Goal: Information Seeking & Learning: Check status

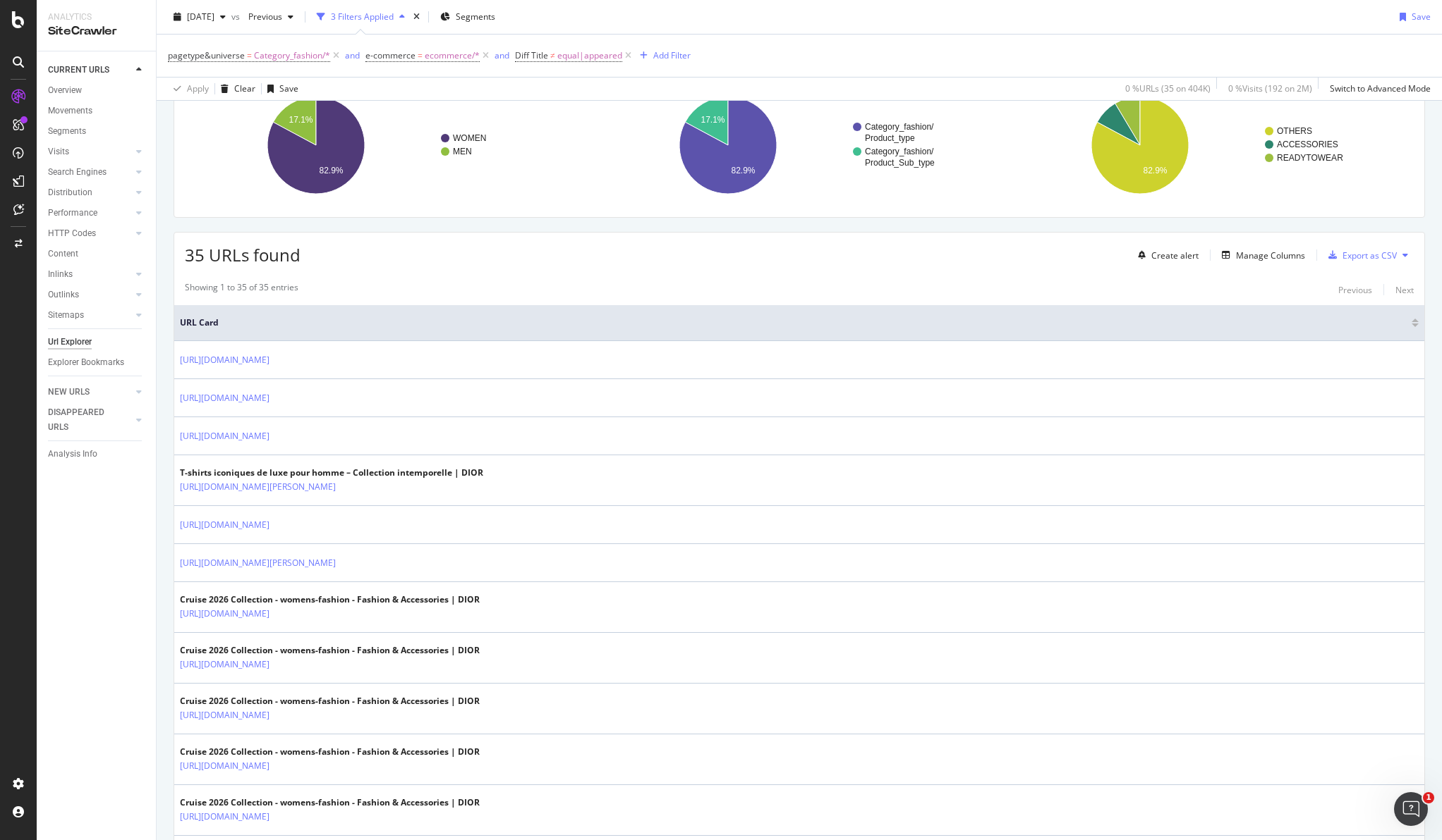
scroll to position [123, 0]
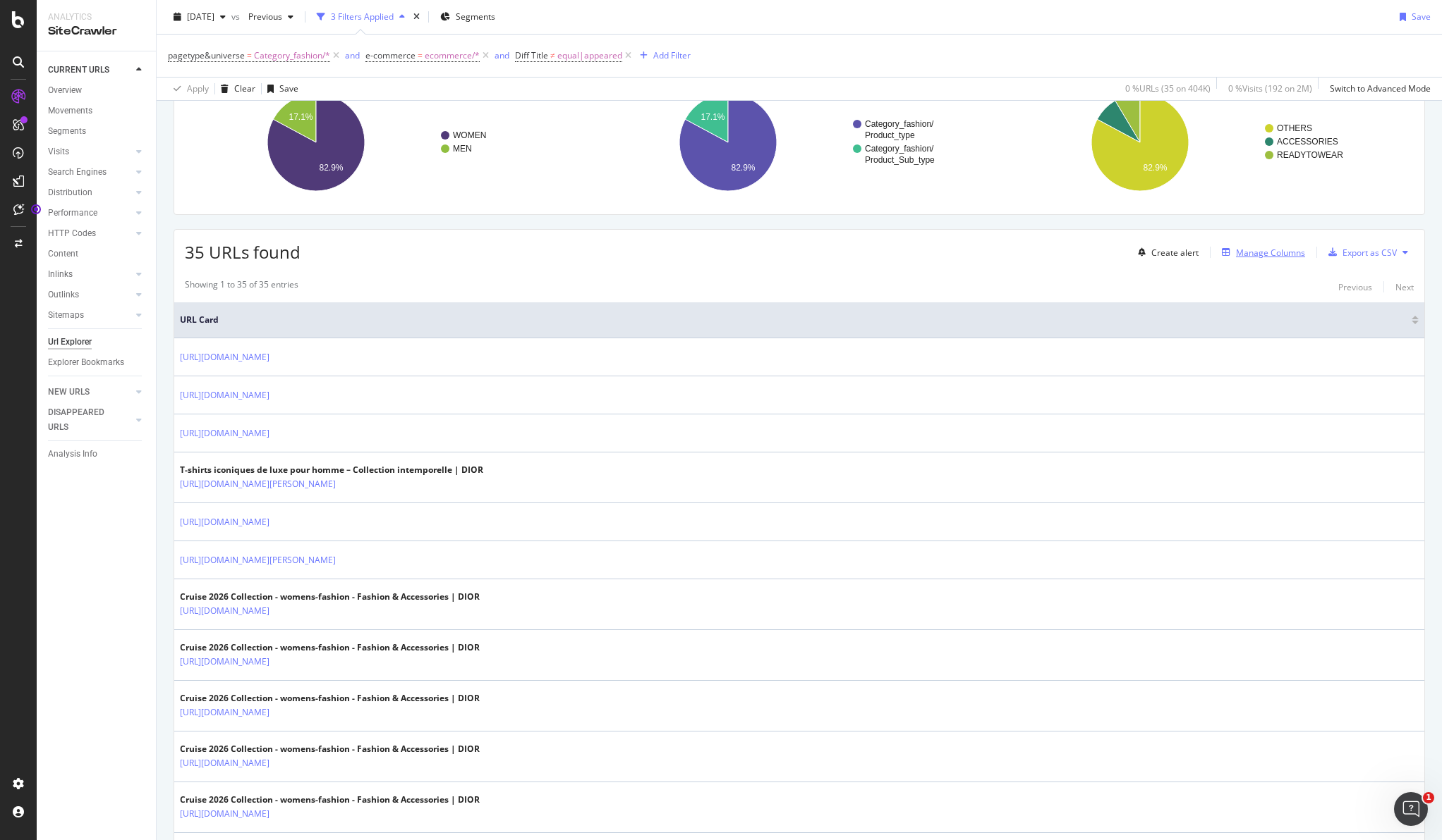
click at [1098, 247] on div "Manage Columns" at bounding box center [1270, 253] width 69 height 12
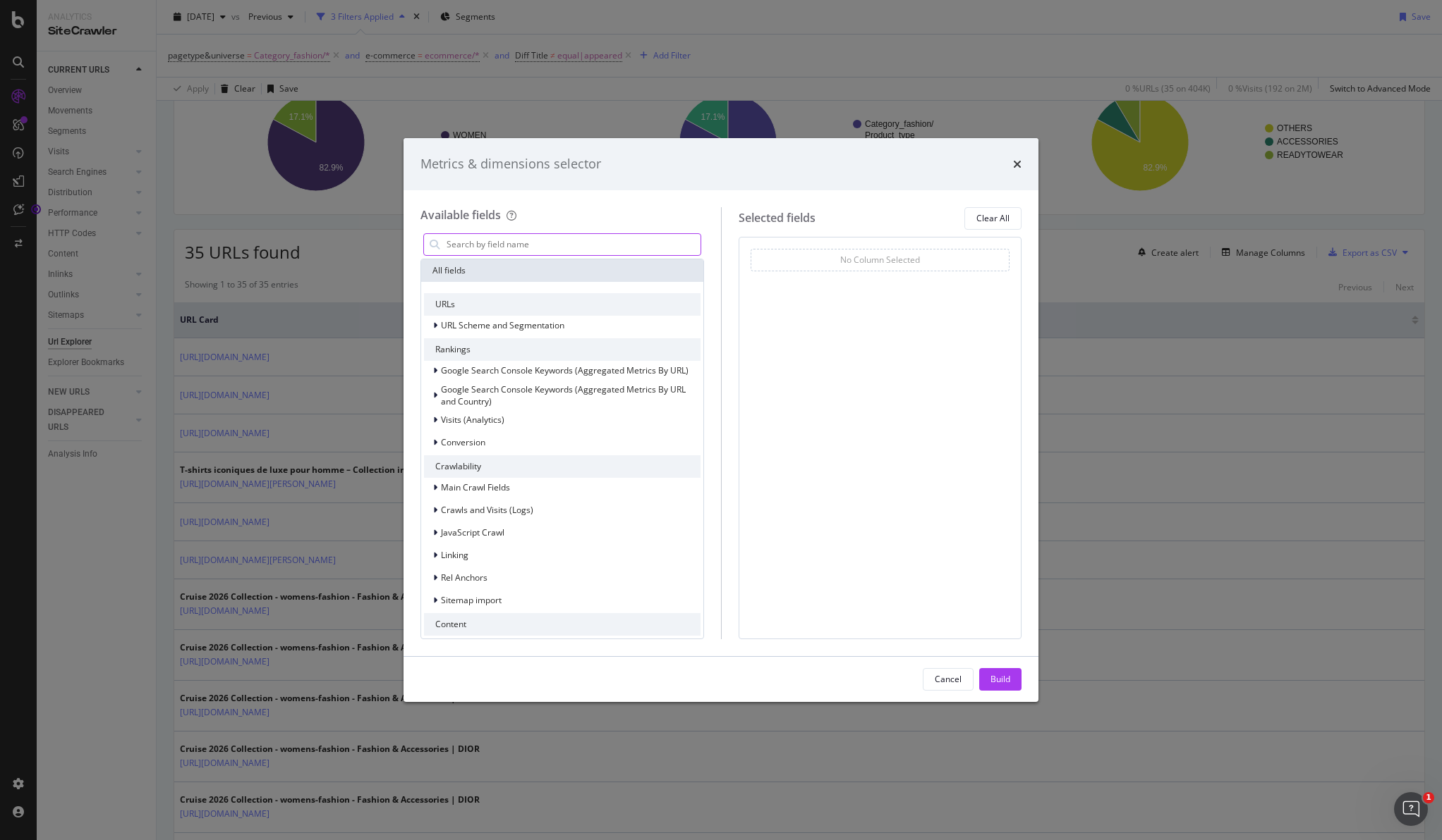
click at [518, 244] on input "modal" at bounding box center [573, 245] width 255 height 22
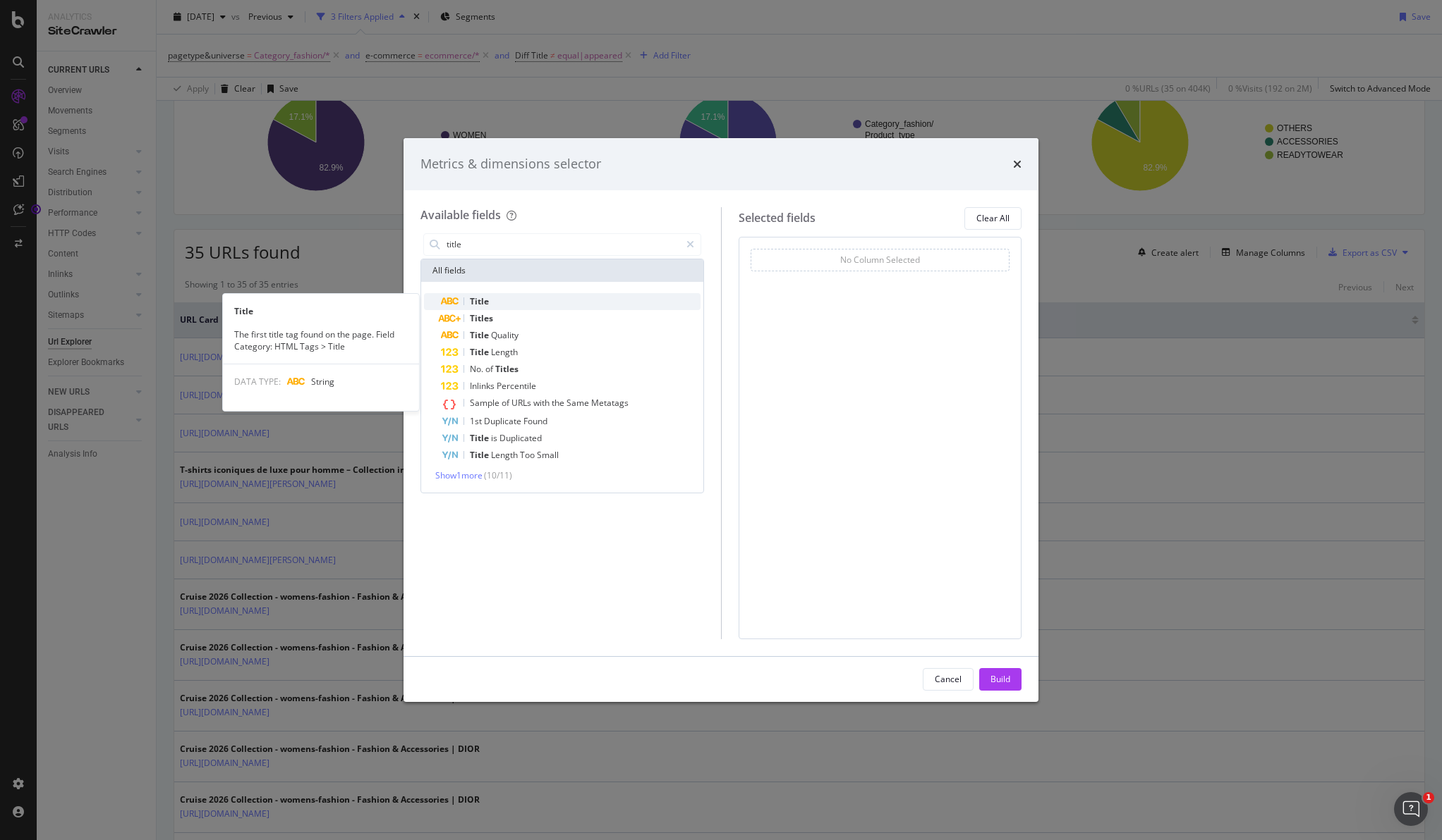
type input "title"
click at [517, 301] on div "Title" at bounding box center [570, 302] width 260 height 17
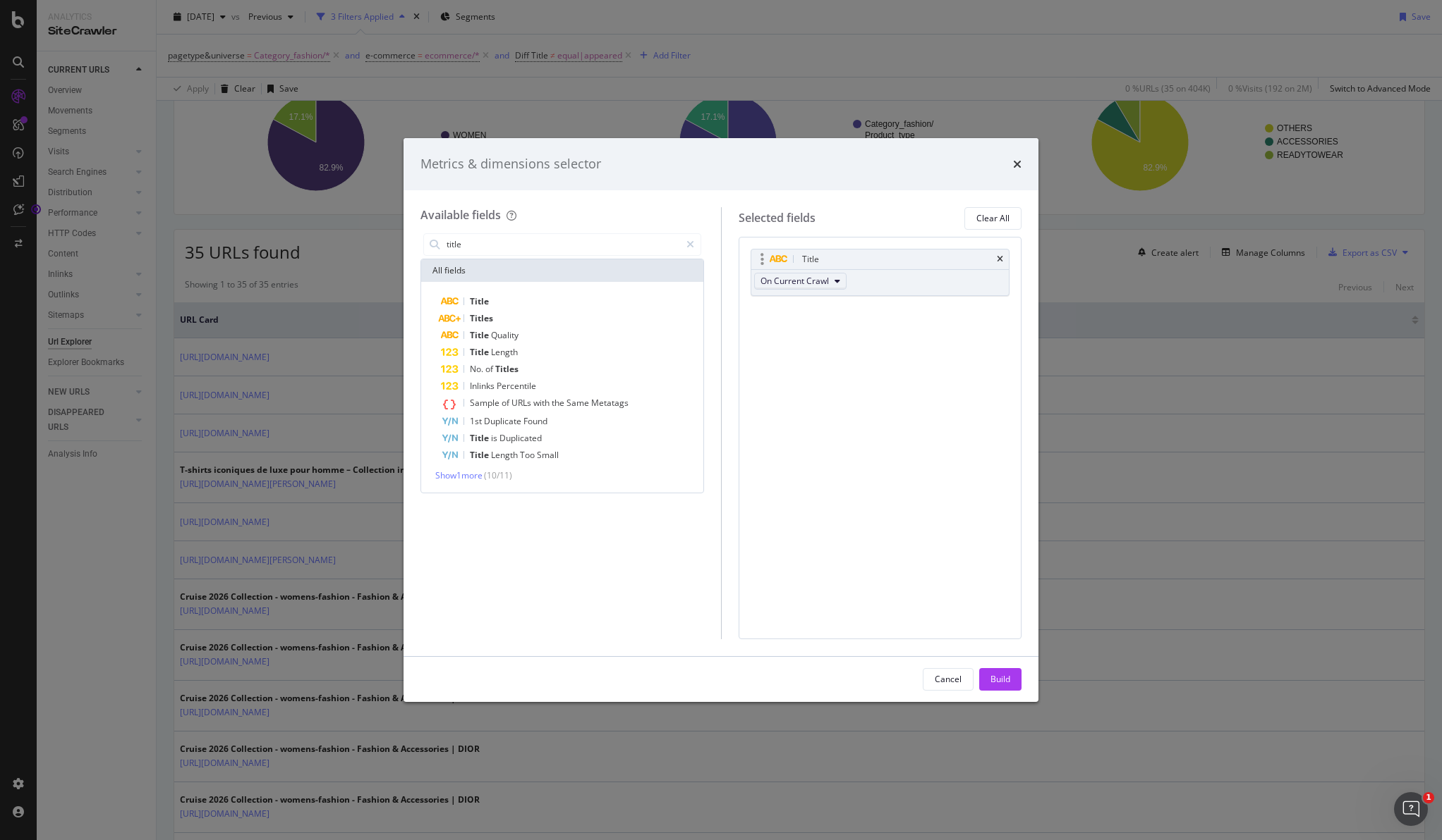
click at [834, 285] on icon "modal" at bounding box center [837, 281] width 6 height 8
click at [825, 334] on span "On Compared Crawl" at bounding box center [806, 332] width 79 height 13
click at [1004, 679] on div "Build" at bounding box center [1000, 679] width 20 height 12
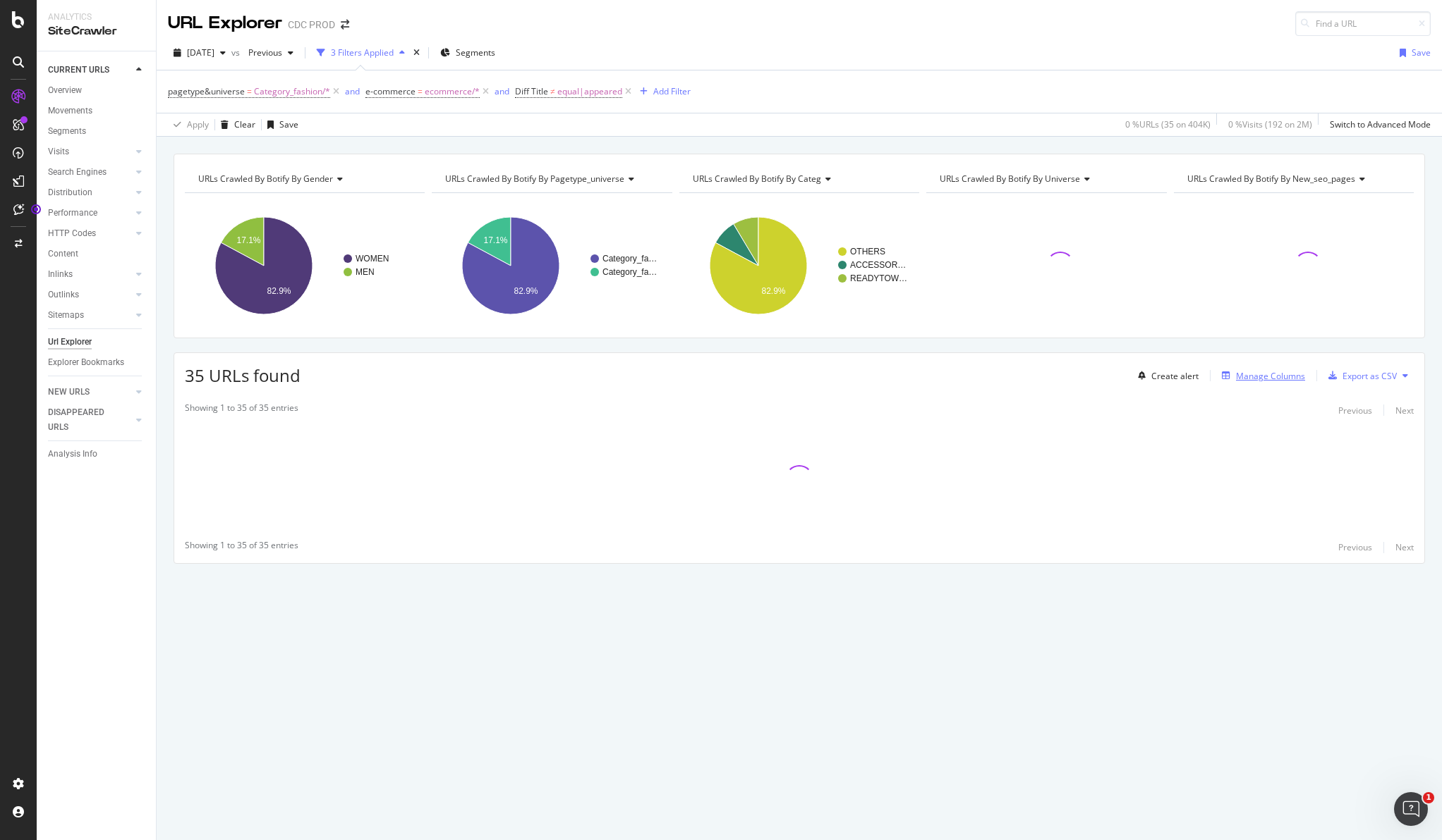
click at [1098, 380] on div "Manage Columns" at bounding box center [1270, 376] width 69 height 12
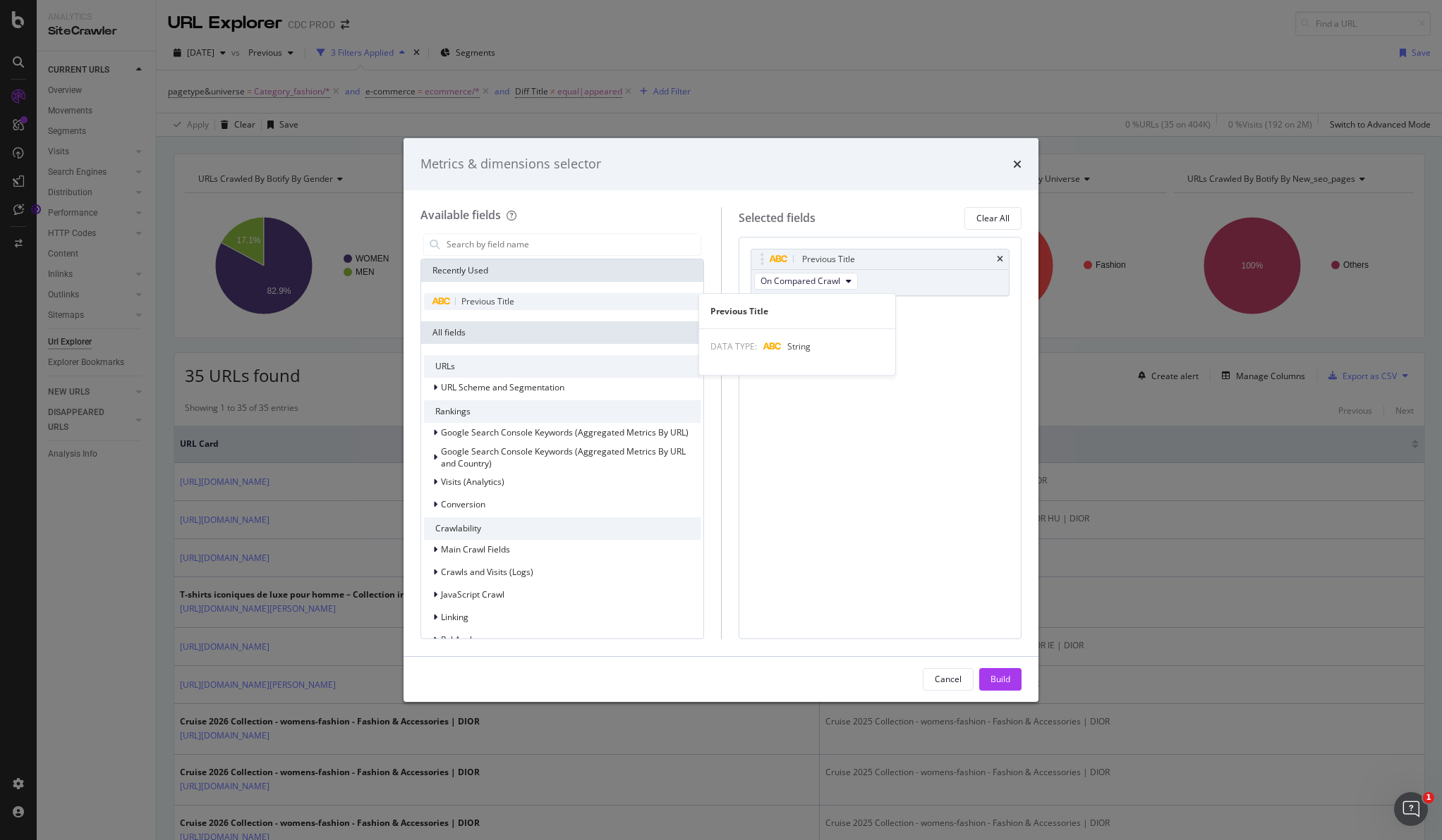
click at [499, 303] on span "Previous Title" at bounding box center [487, 301] width 53 height 12
click at [1003, 672] on div "Build" at bounding box center [1000, 679] width 20 height 22
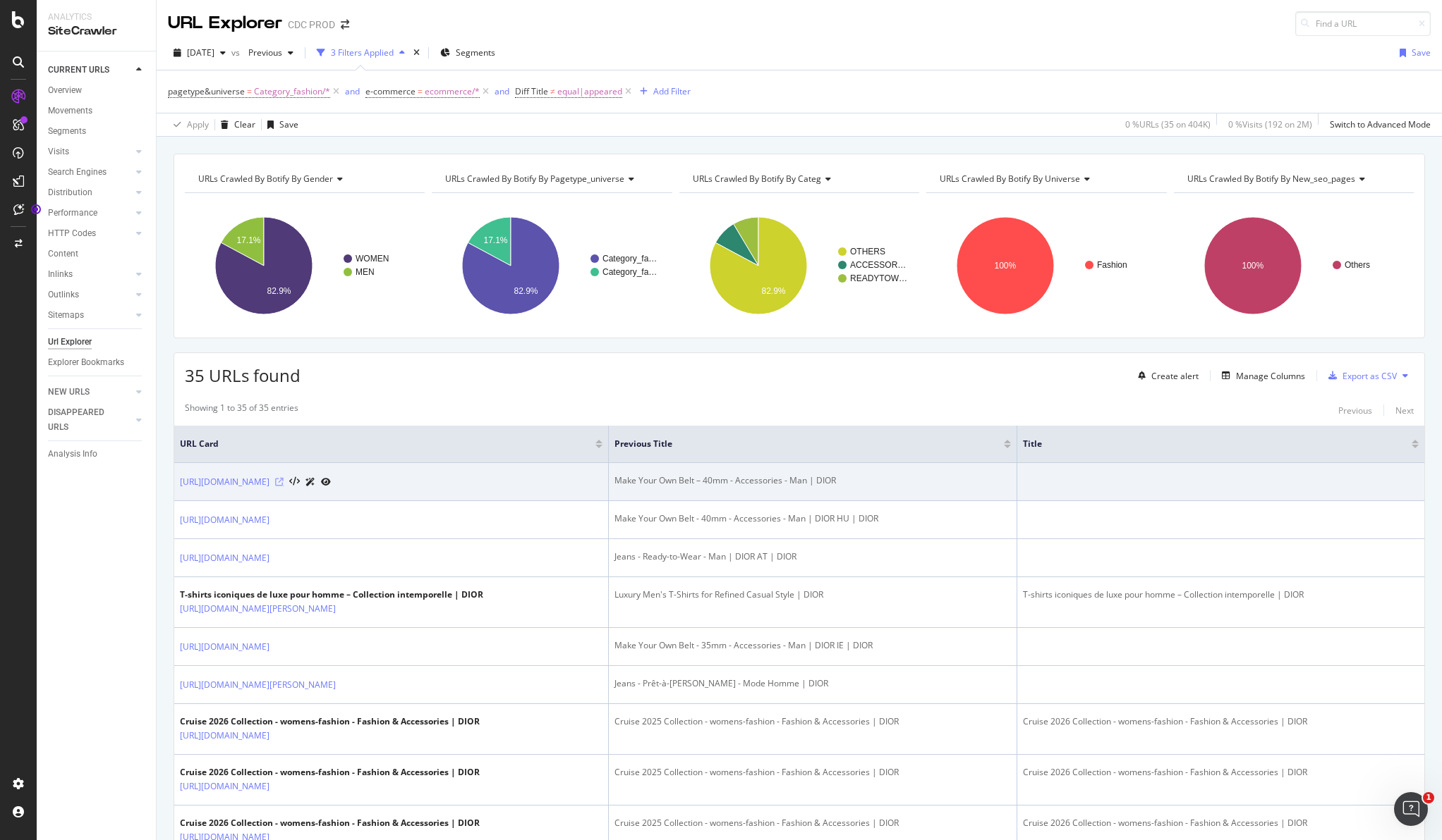
click at [283, 481] on icon at bounding box center [279, 482] width 8 height 8
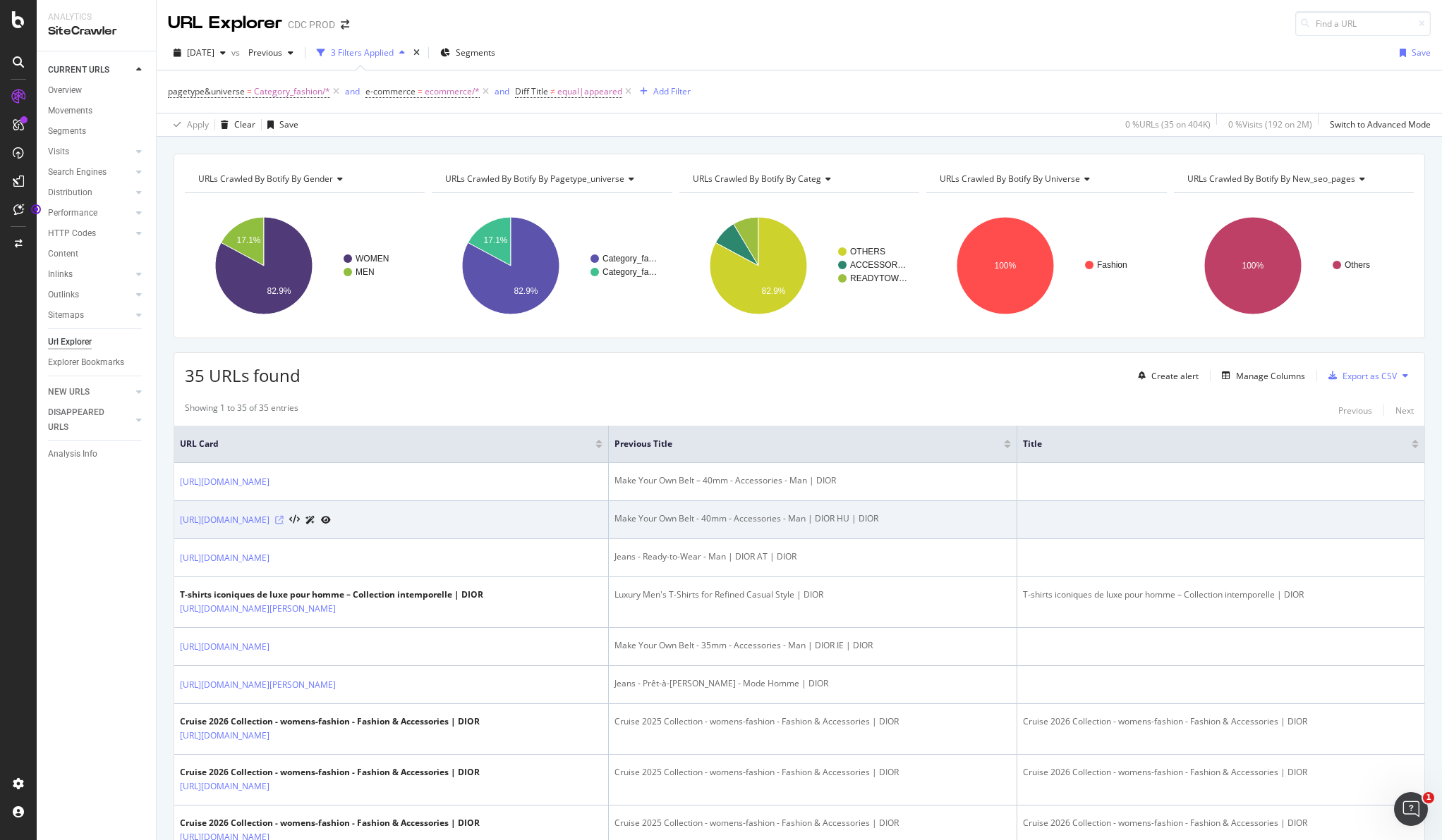
click at [283, 518] on icon at bounding box center [279, 520] width 8 height 8
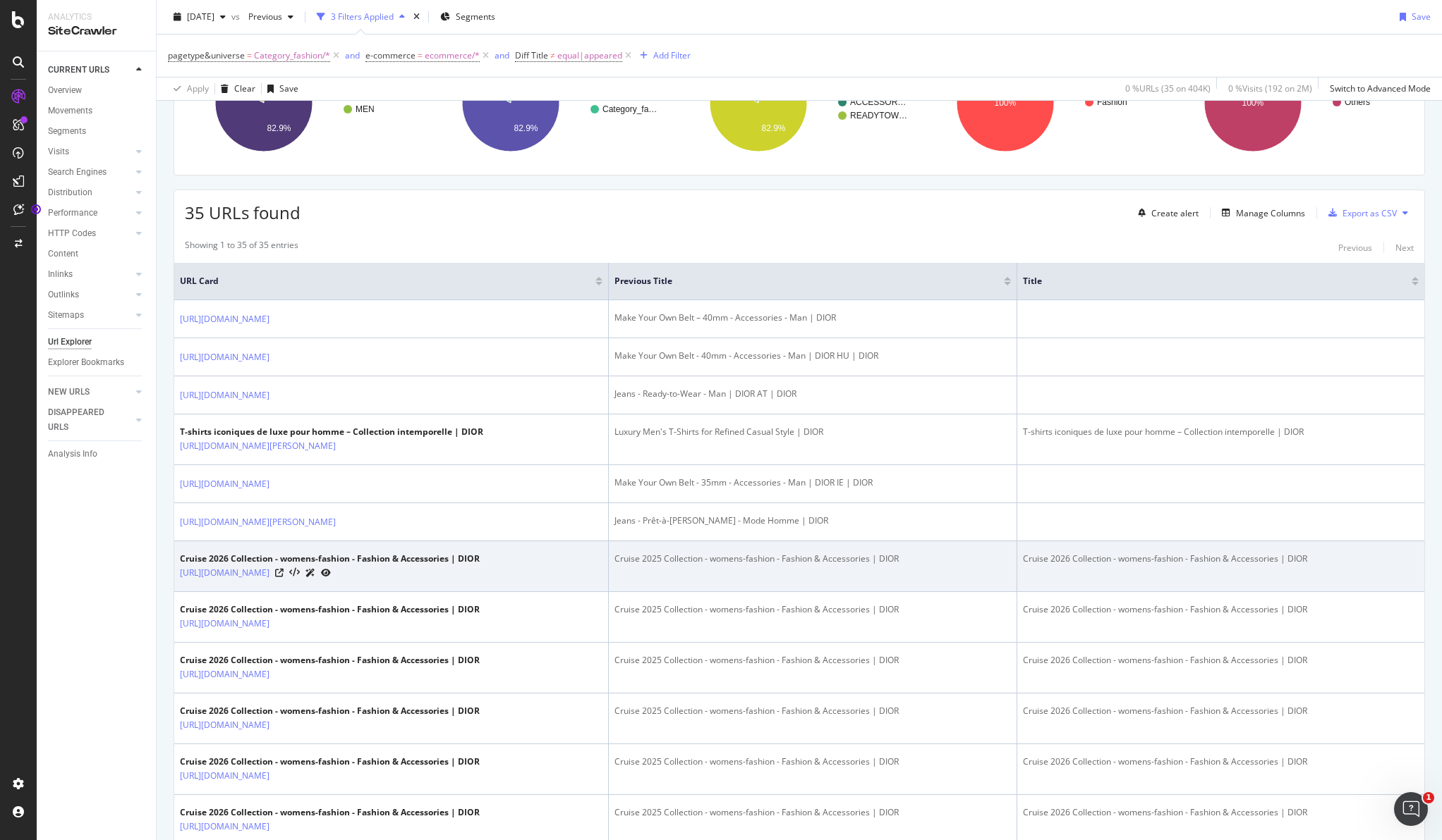
scroll to position [177, 0]
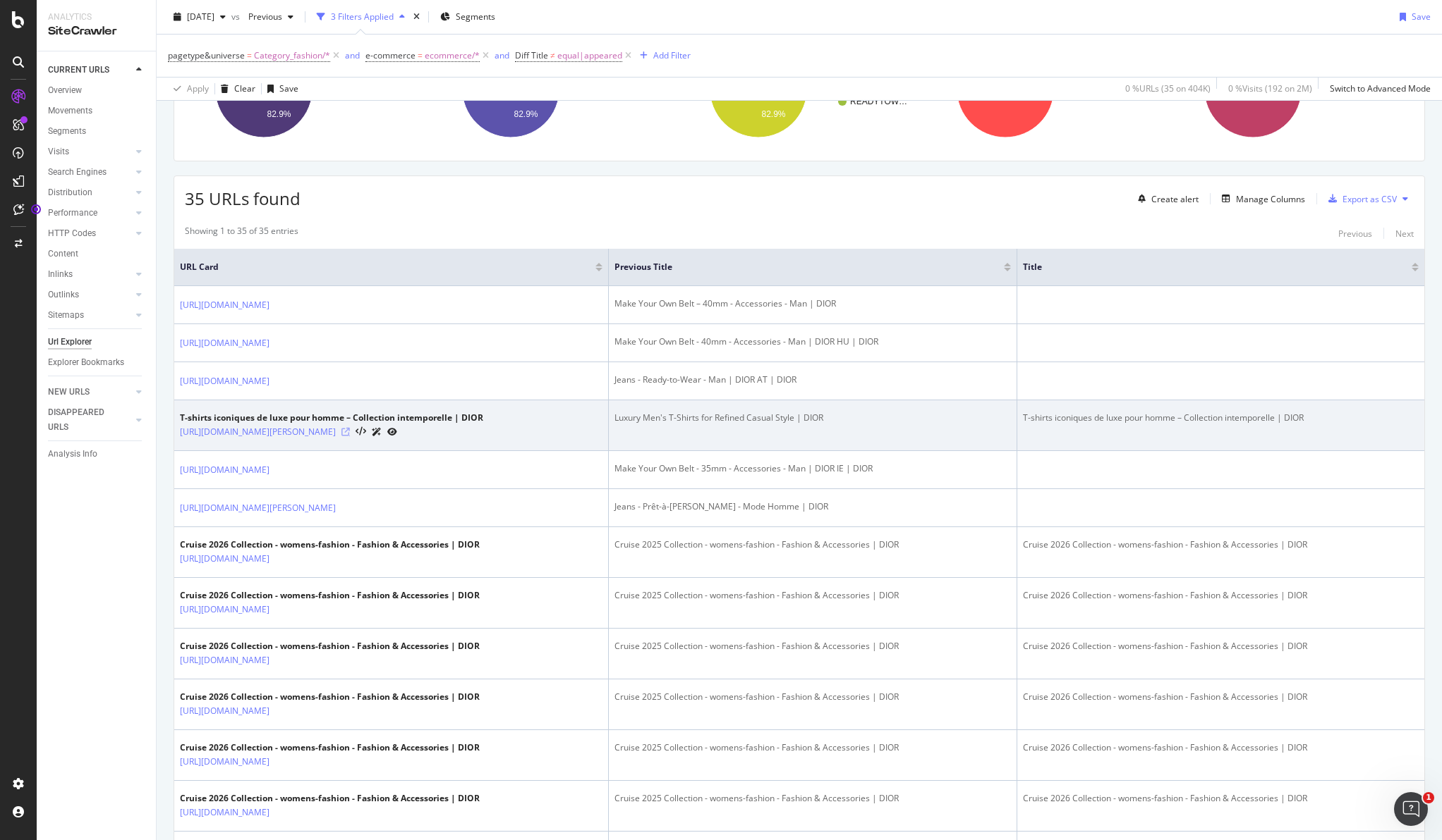
click at [350, 433] on icon at bounding box center [345, 431] width 8 height 8
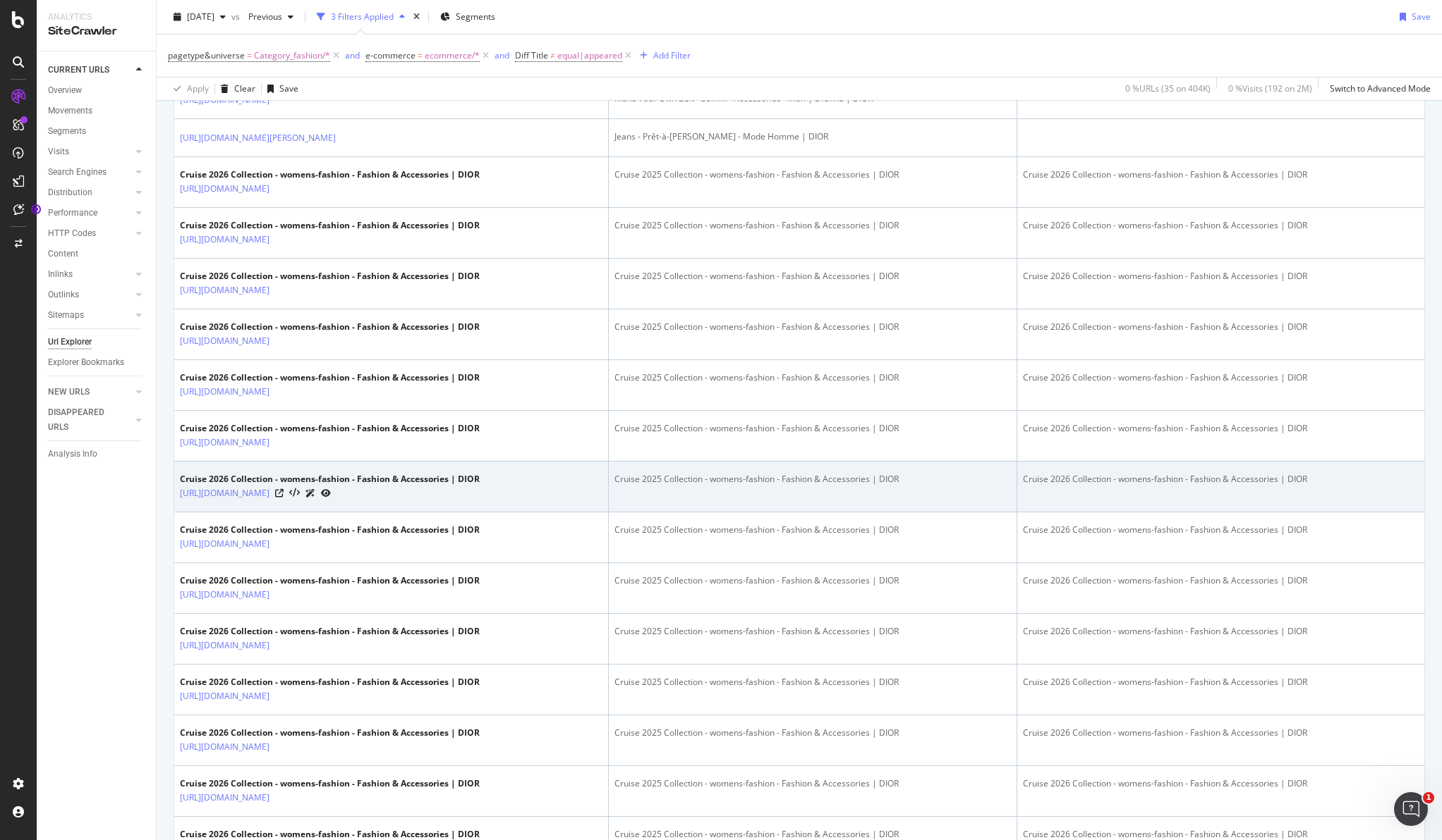
scroll to position [550, 0]
